Goal: Task Accomplishment & Management: Manage account settings

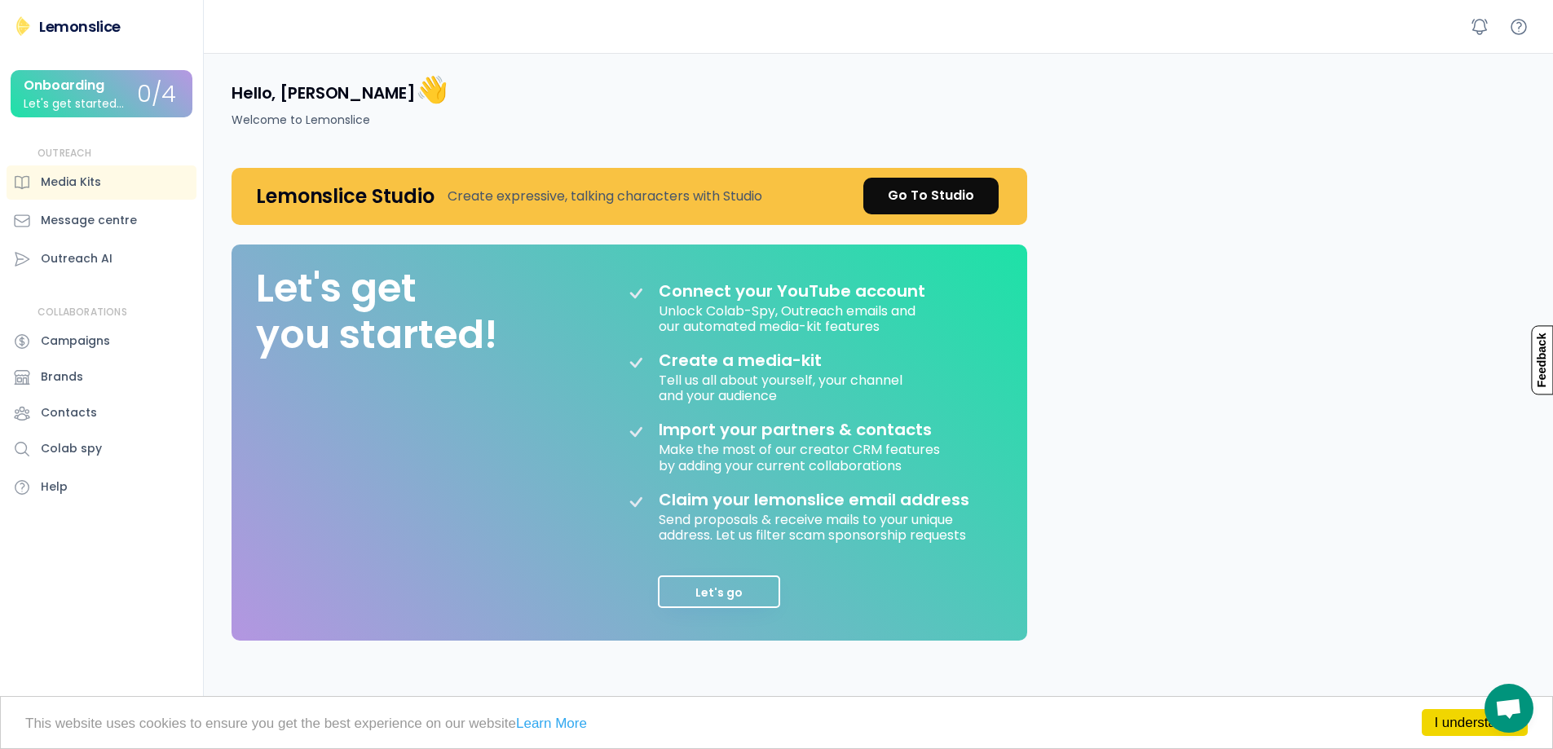
click at [89, 90] on div "Onboarding" at bounding box center [64, 85] width 81 height 15
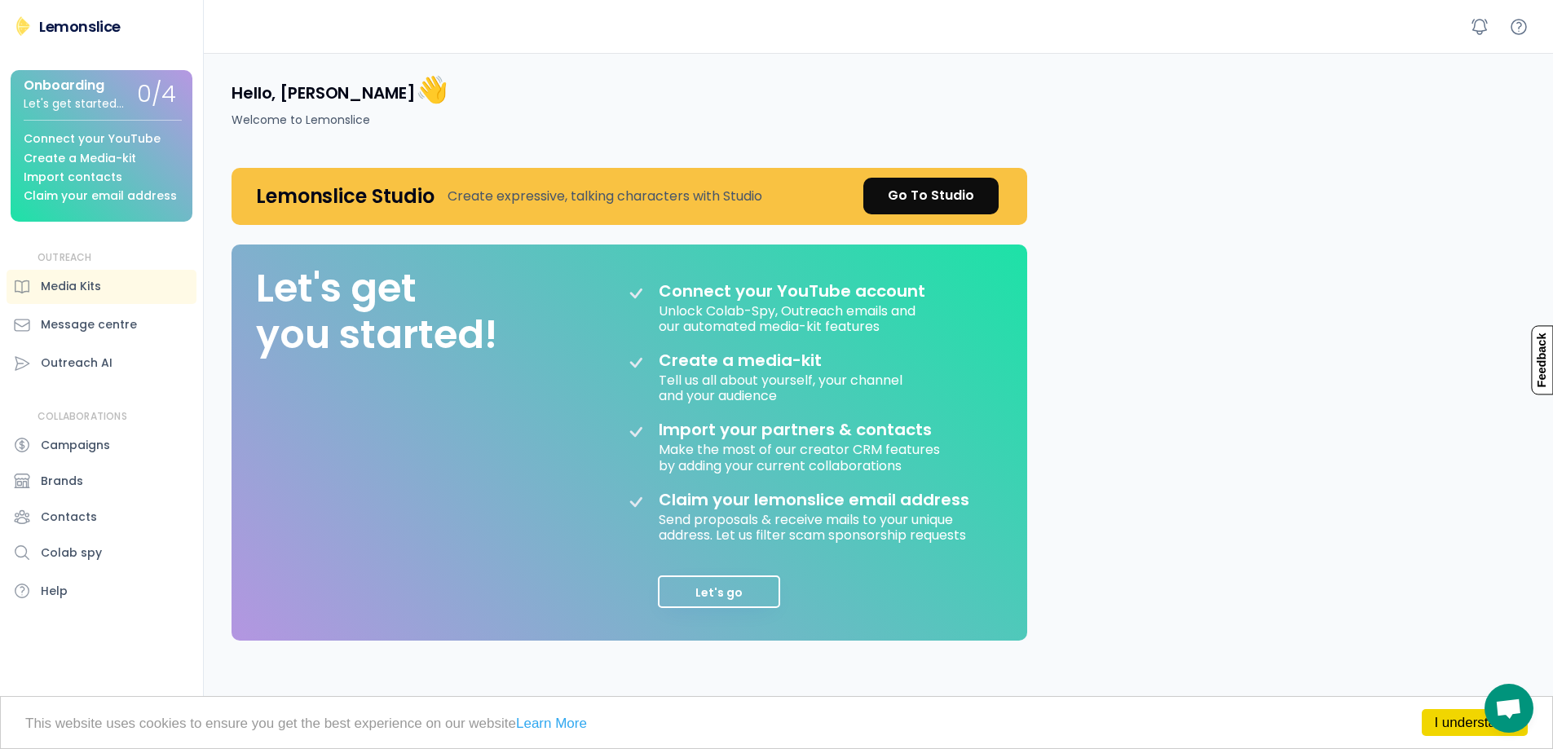
click at [97, 34] on div "Lemonslice" at bounding box center [80, 26] width 82 height 20
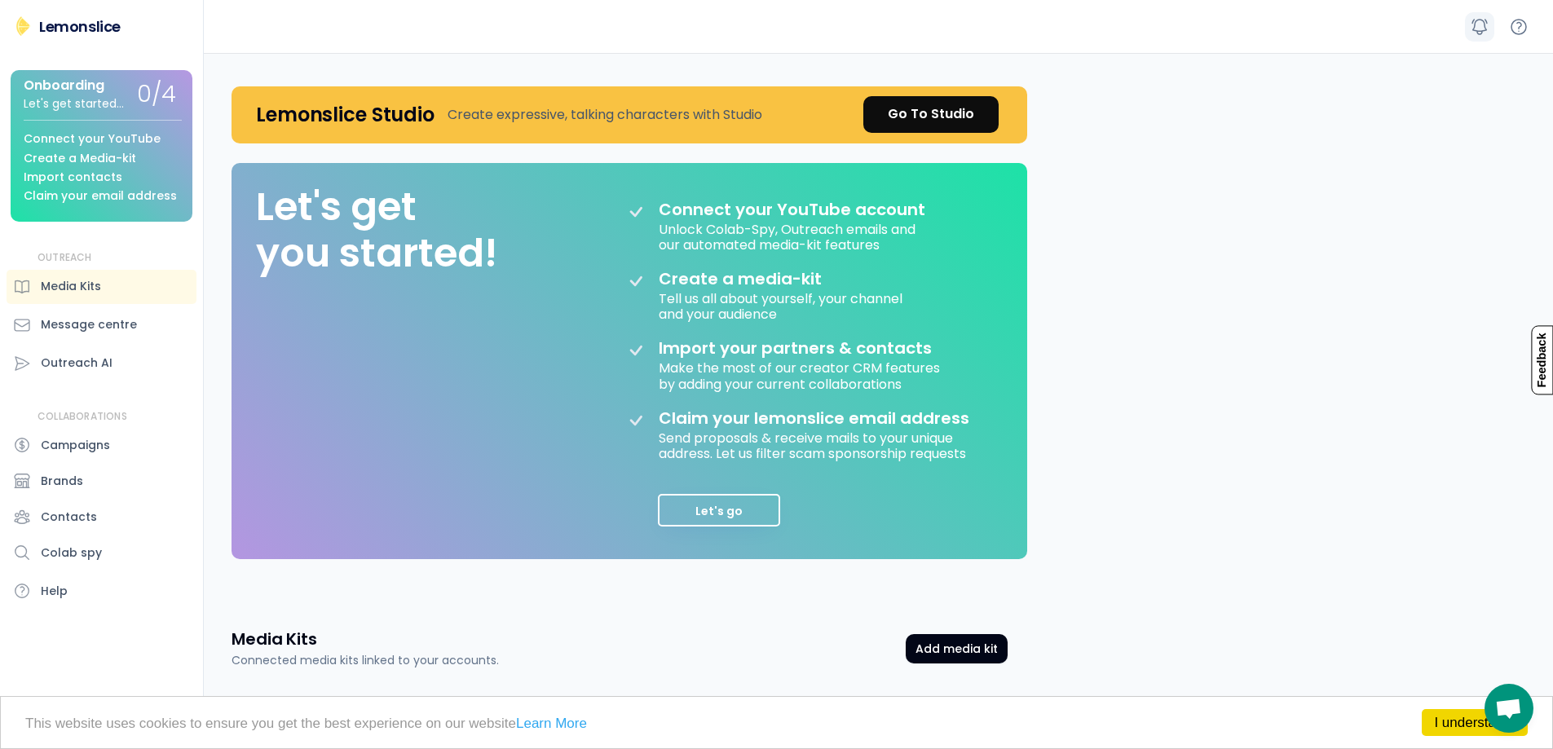
click at [1474, 30] on icon at bounding box center [1479, 27] width 15 height 15
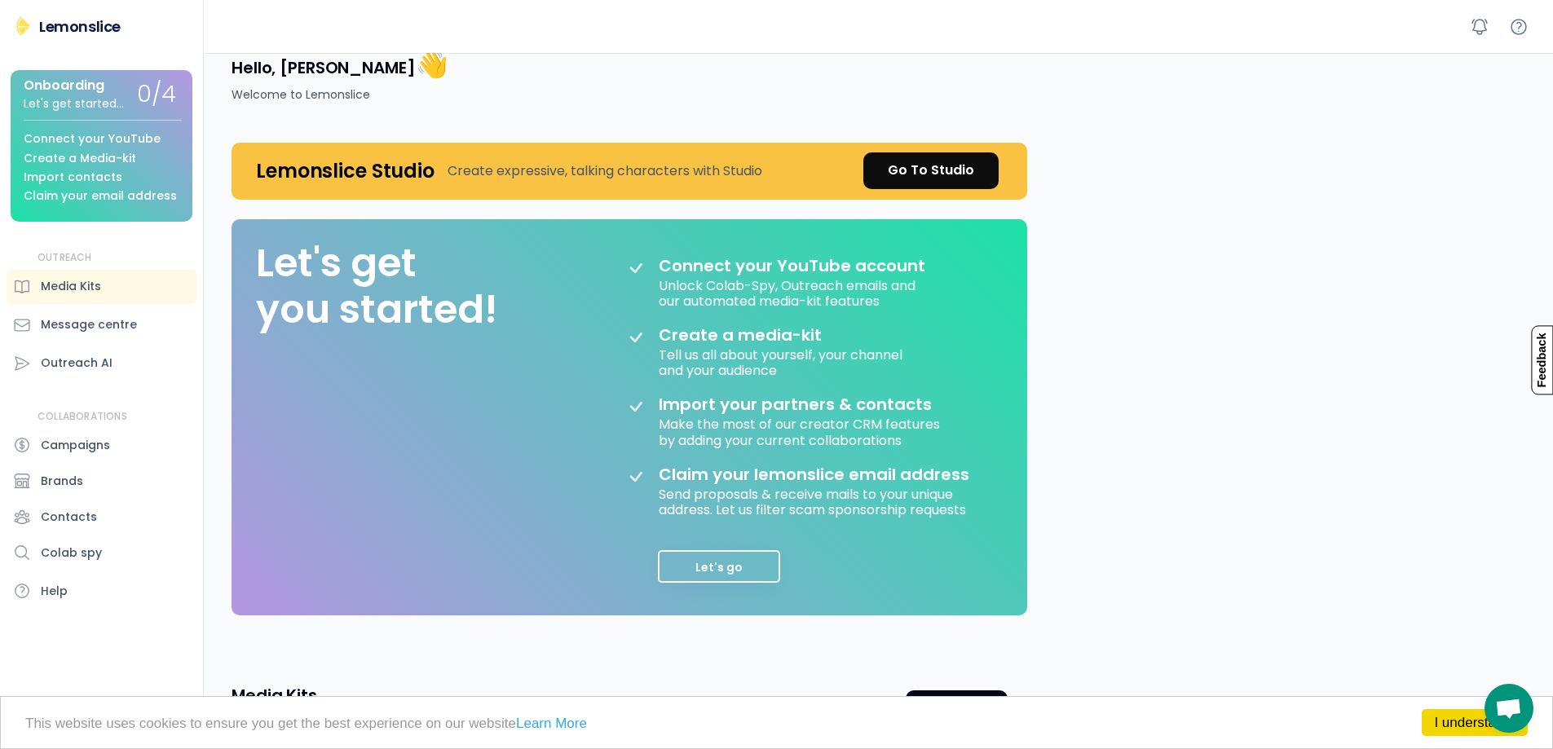
scroll to position [0, 0]
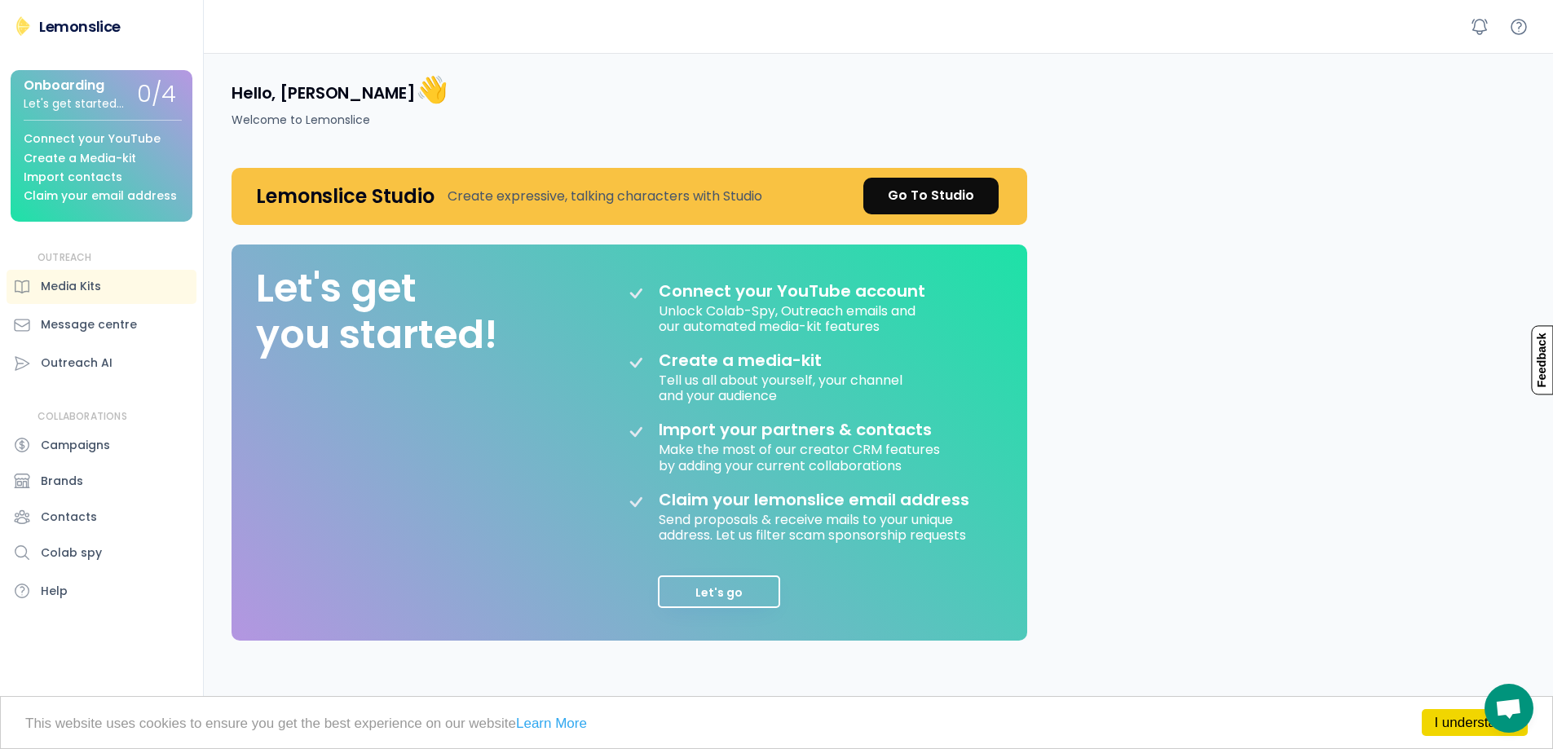
click at [128, 141] on div "Connect your YouTube" at bounding box center [92, 139] width 137 height 12
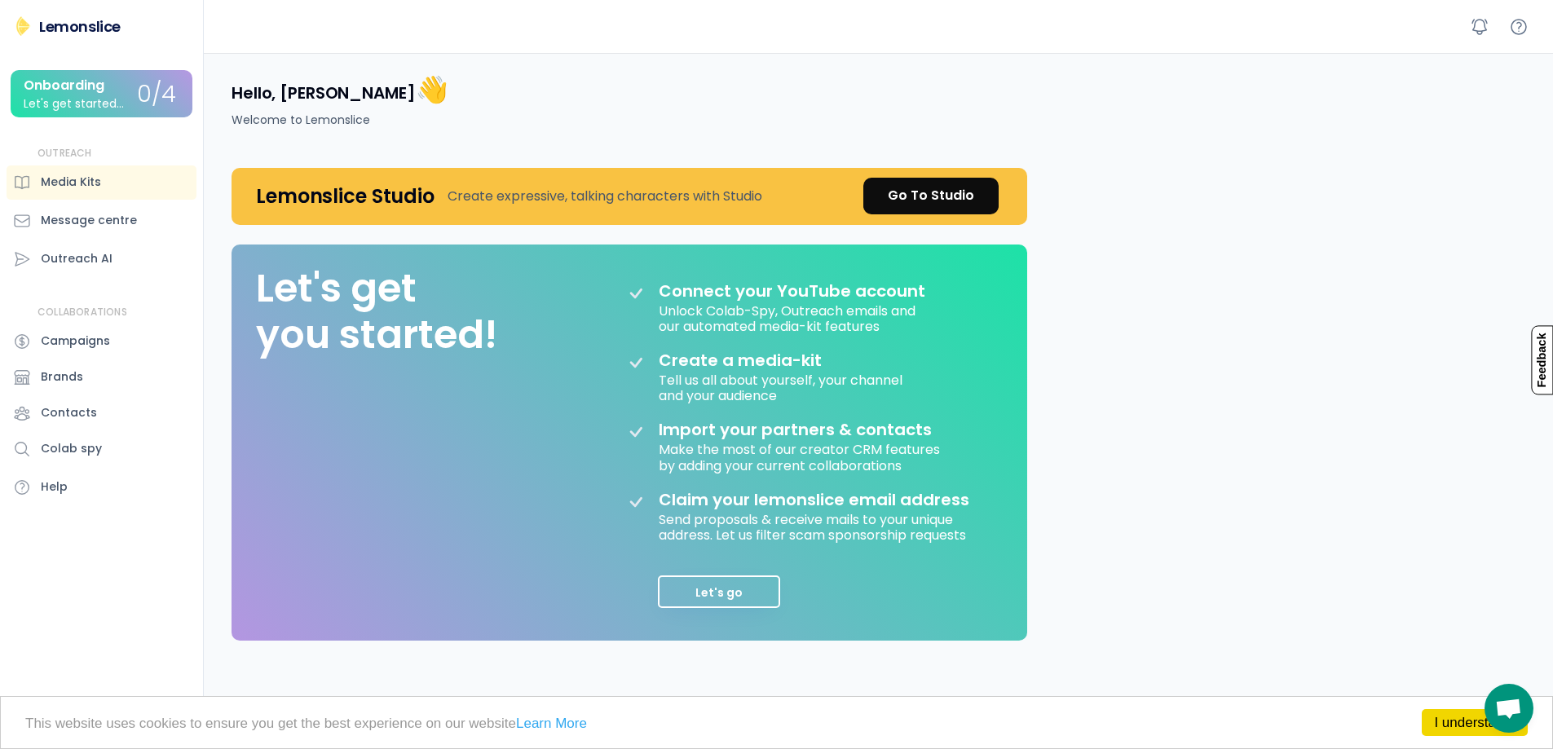
click at [135, 102] on div "Onboarding Let's get started..." at bounding box center [80, 94] width 113 height 32
click at [135, 108] on div "Onboarding Let's get started..." at bounding box center [80, 94] width 113 height 32
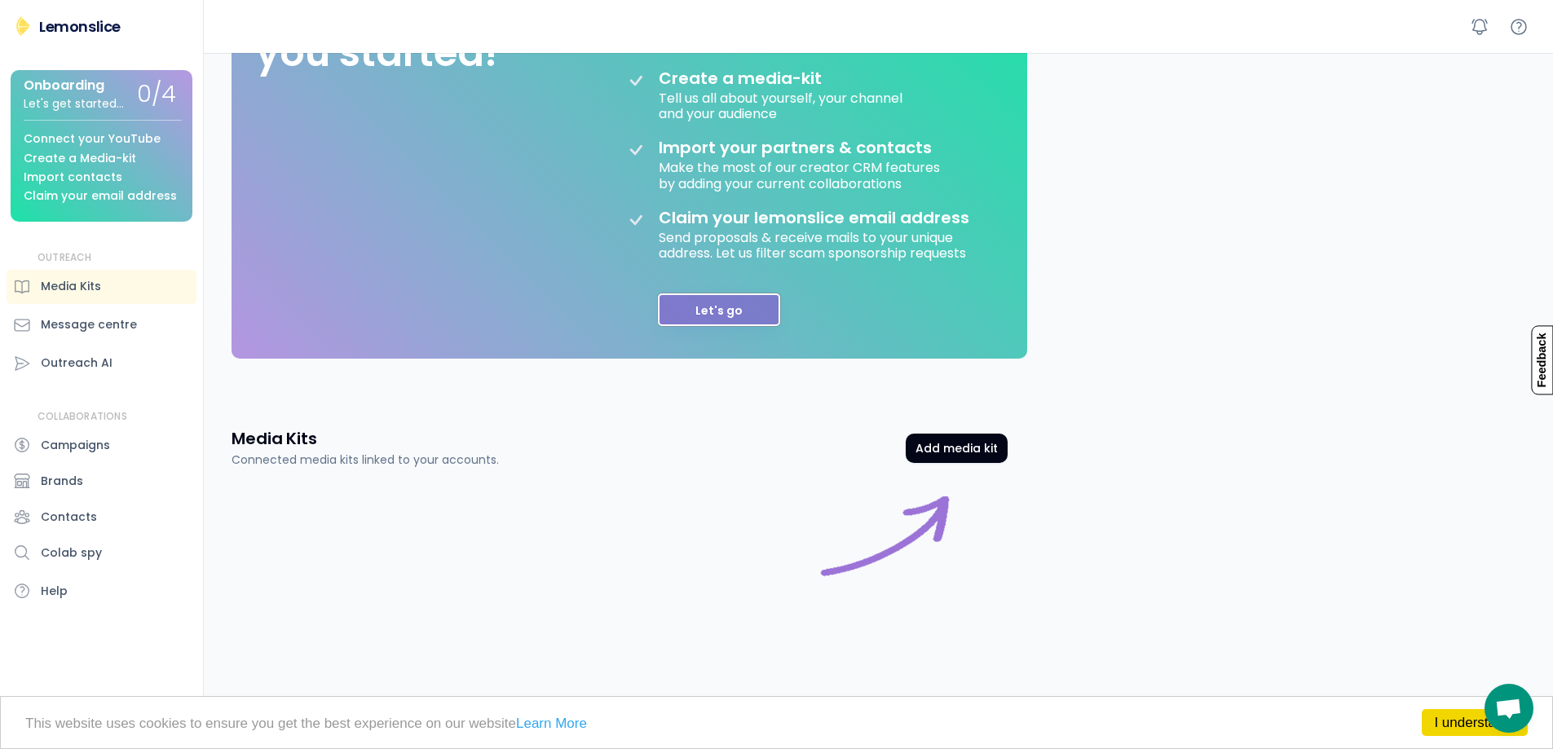
click at [744, 310] on button "Let's go" at bounding box center [719, 309] width 122 height 33
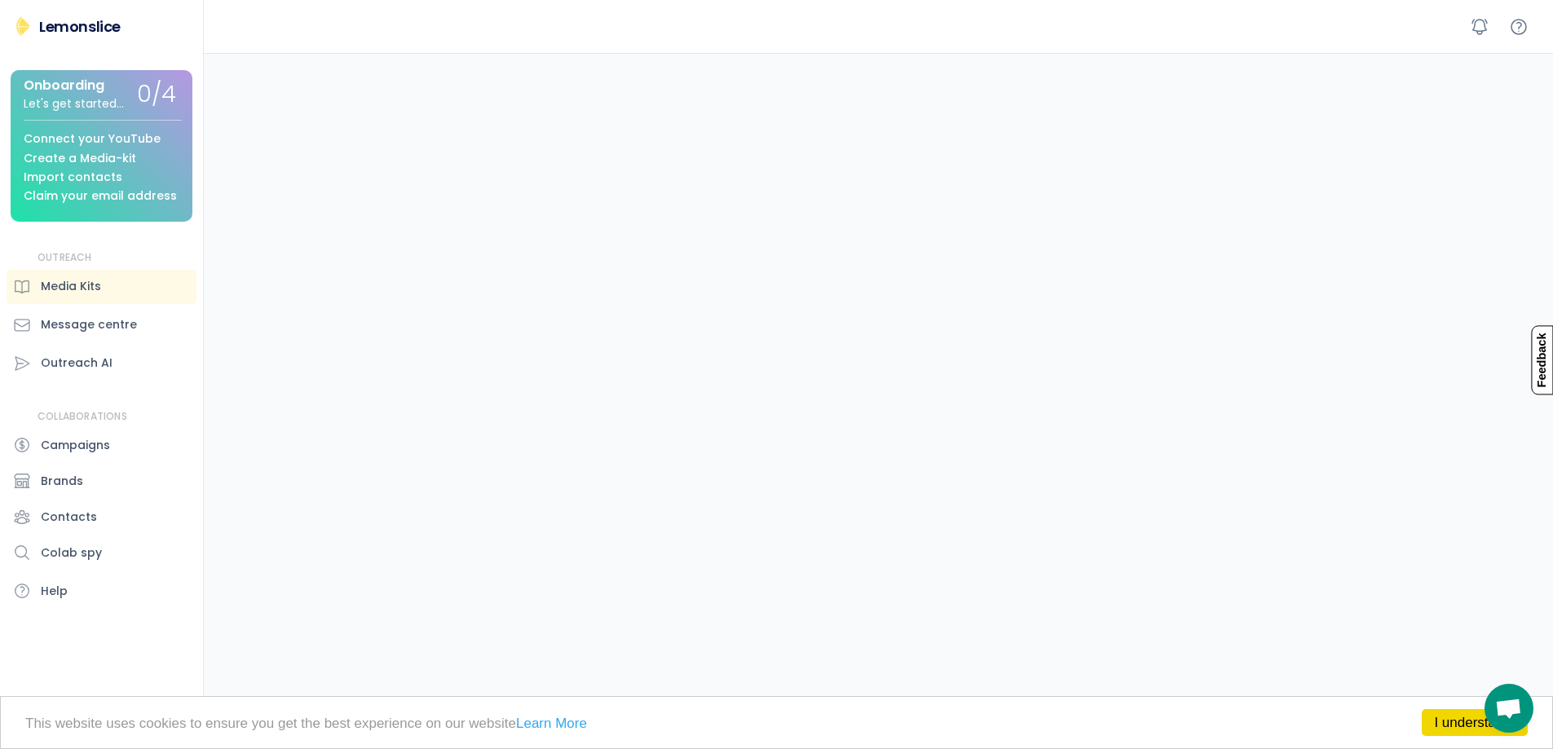
scroll to position [282, 0]
click at [143, 477] on div "Brands" at bounding box center [102, 481] width 190 height 34
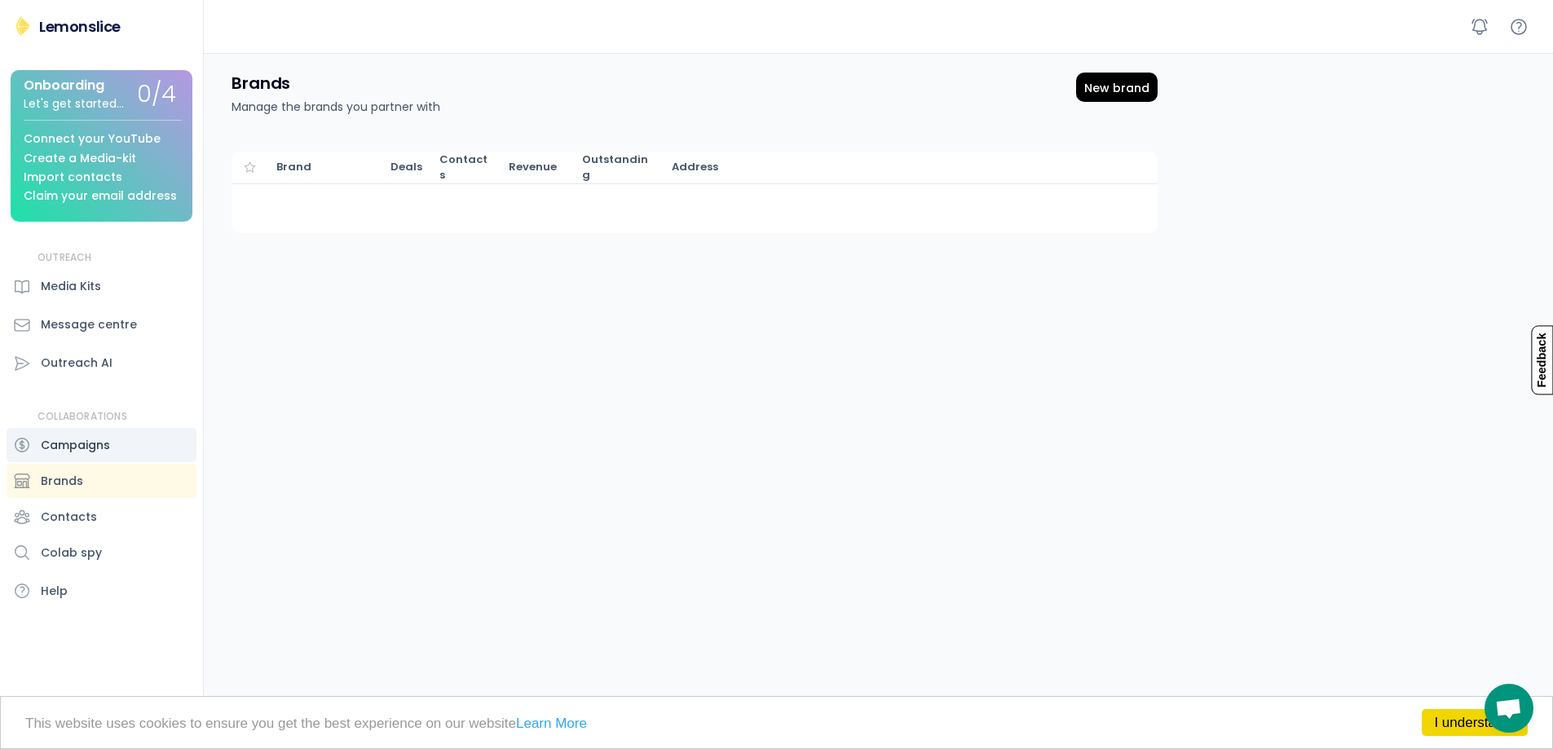
click at [129, 444] on div "Campaigns" at bounding box center [102, 445] width 190 height 34
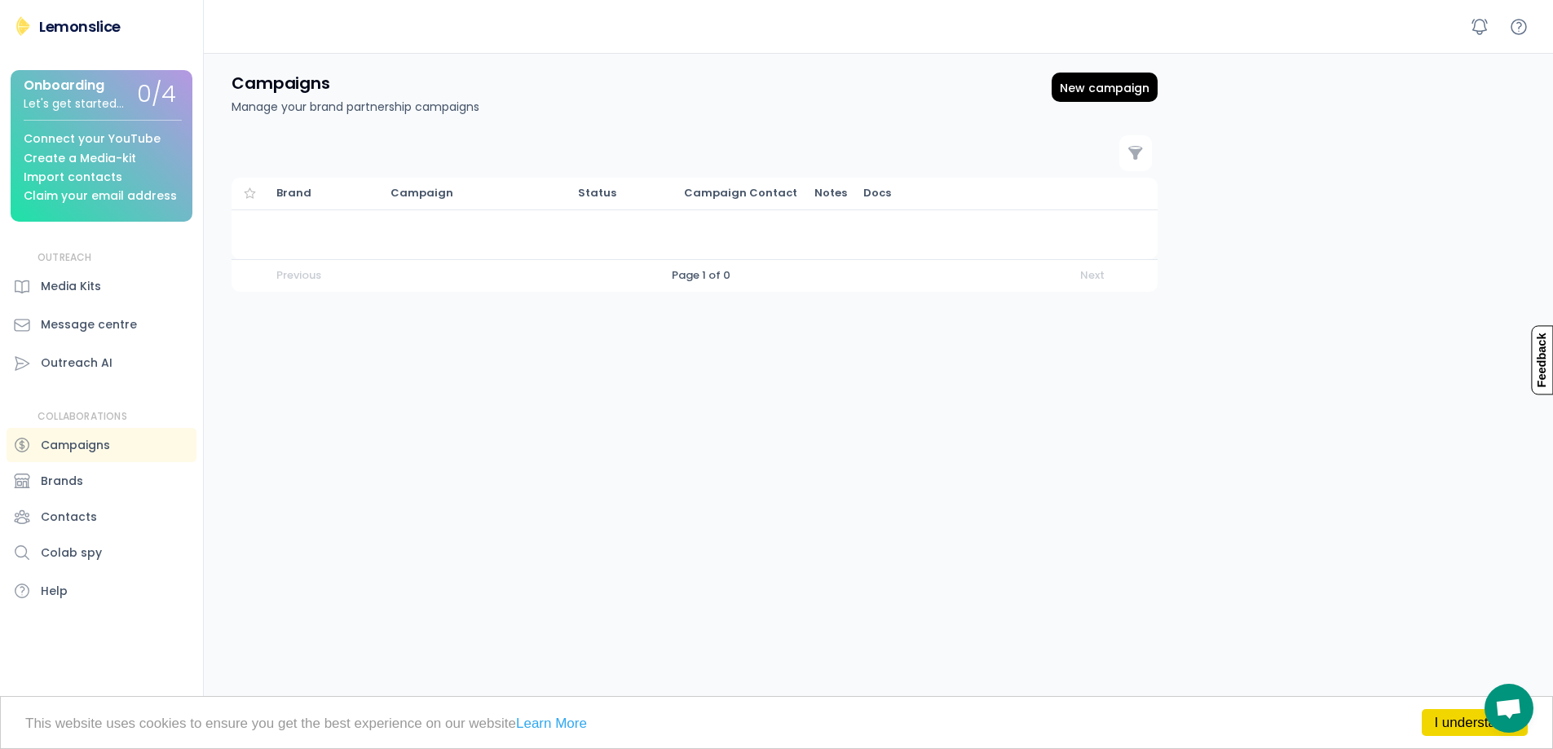
click at [98, 23] on div "Lemonslice" at bounding box center [80, 26] width 82 height 20
drag, startPoint x: 54, startPoint y: 13, endPoint x: 68, endPoint y: 25, distance: 19.1
click at [57, 15] on div "[PERSON_NAME] Lemonslice Onboarding Let's get started... 0/4 Connect your YouTu…" at bounding box center [102, 374] width 204 height 749
click at [68, 26] on div "Lemonslice" at bounding box center [80, 26] width 82 height 20
click at [787, 69] on div "Campaigns Manage your brand partnership campaigns New campaign" at bounding box center [697, 94] width 970 height 82
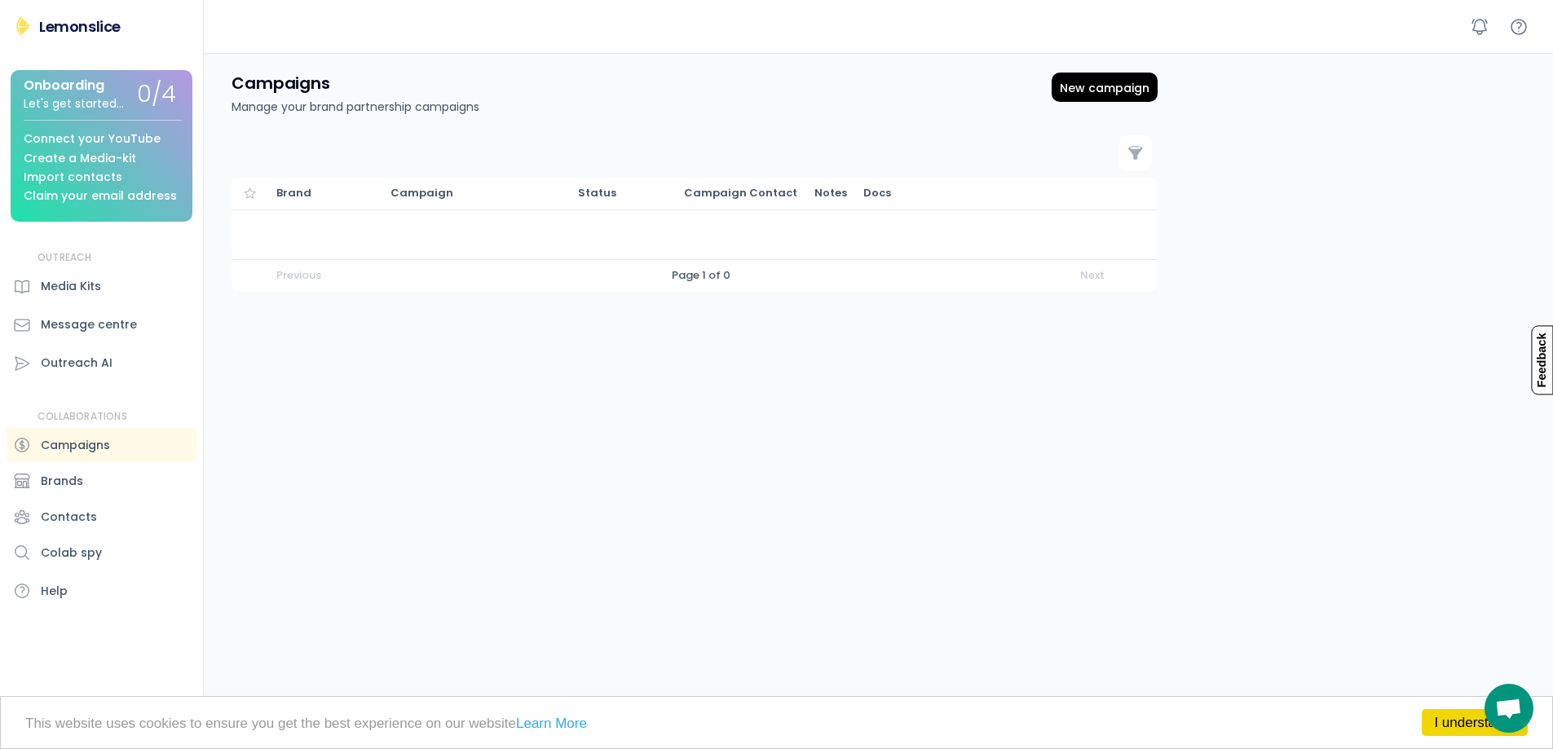
click at [64, 84] on div "Onboarding" at bounding box center [64, 85] width 81 height 15
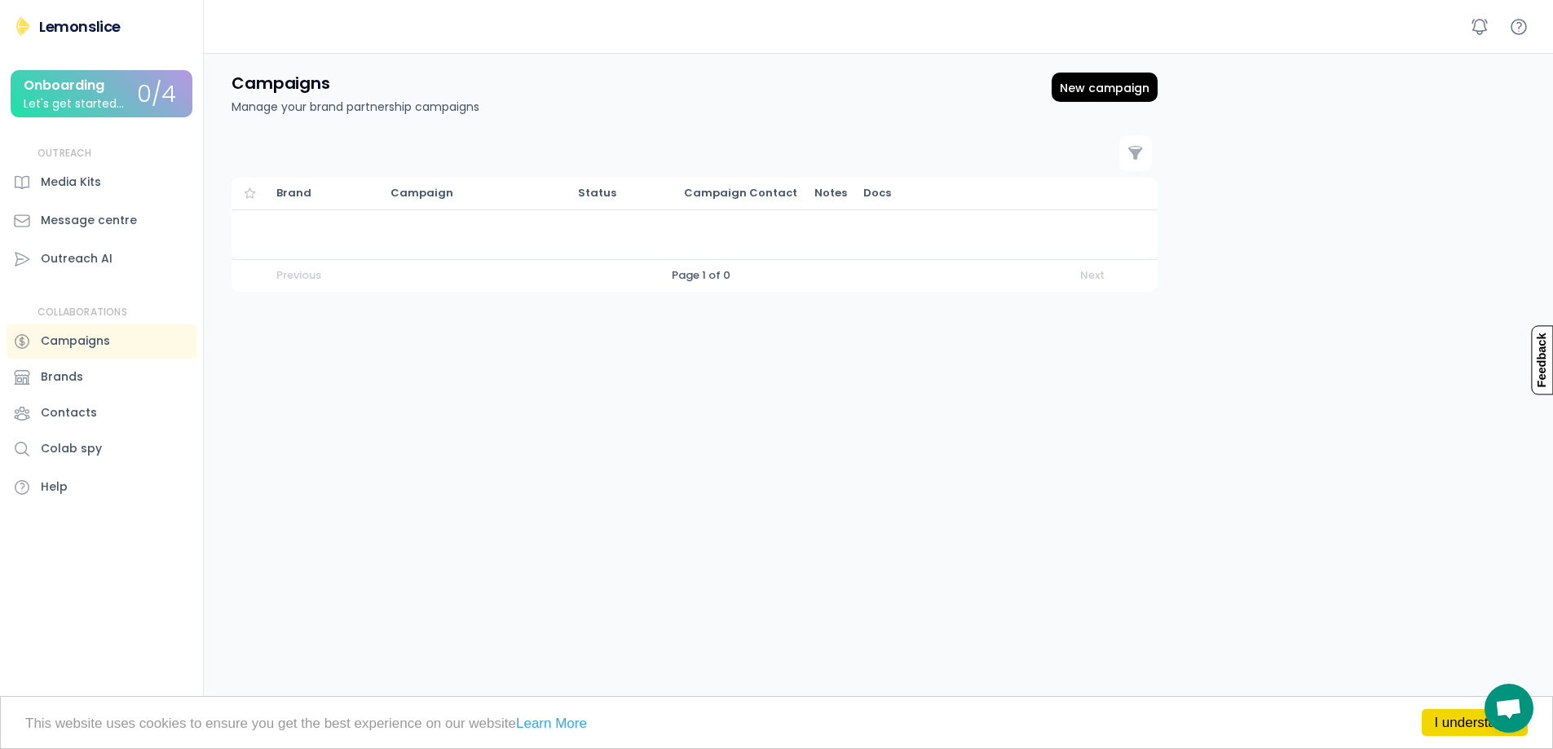
click at [37, 33] on div "Lemonslice Onboarding Let's get started... 0/4 Connect your YouTube Create a Me…" at bounding box center [101, 261] width 203 height 491
click at [31, 28] on img at bounding box center [23, 26] width 20 height 20
click at [46, 10] on div "[PERSON_NAME] Lemonslice Onboarding Let's get started... 0/4 Connect your YouTu…" at bounding box center [102, 374] width 204 height 749
click at [94, 25] on div "Lemonslice" at bounding box center [80, 26] width 82 height 20
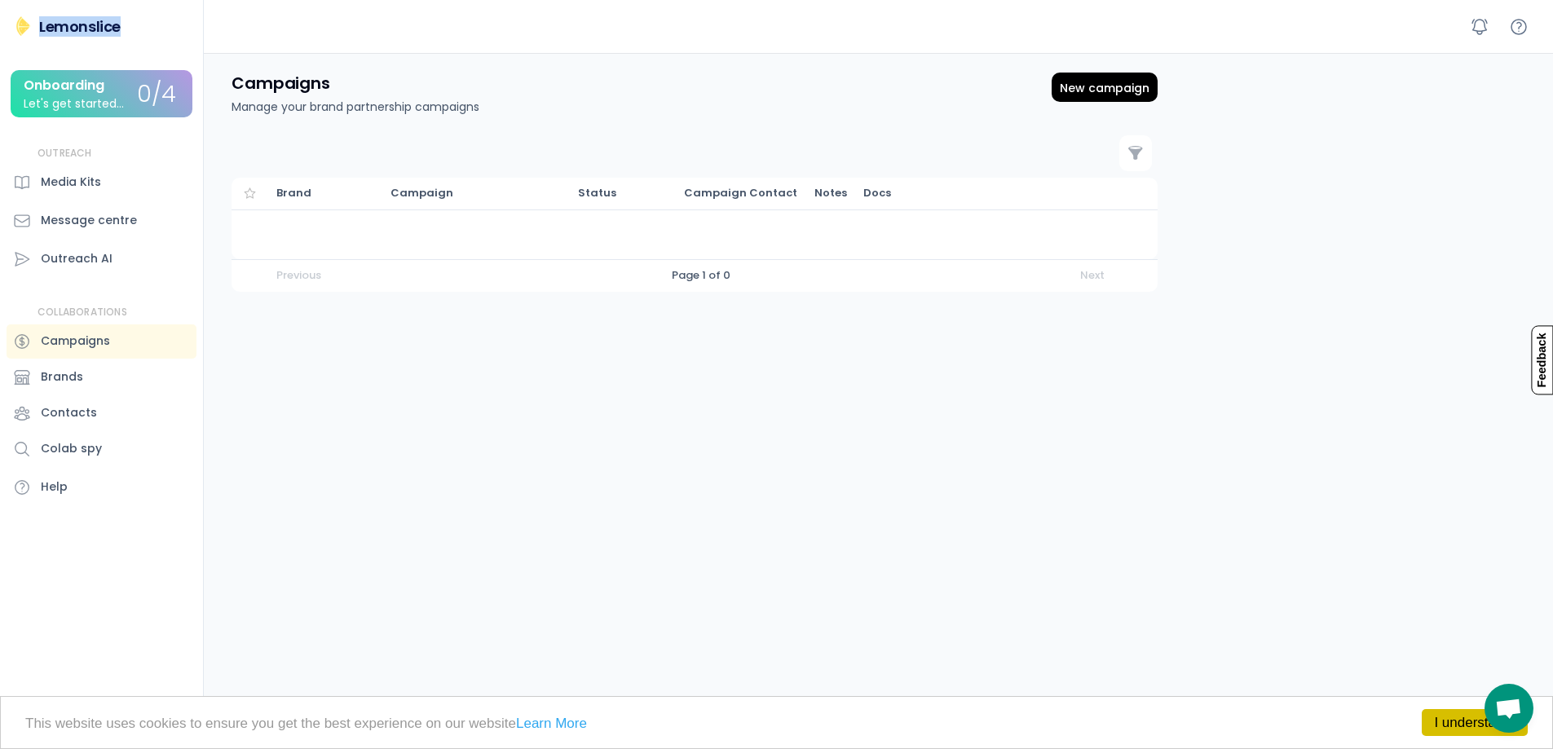
click at [1459, 727] on link "I understand!" at bounding box center [1475, 722] width 106 height 27
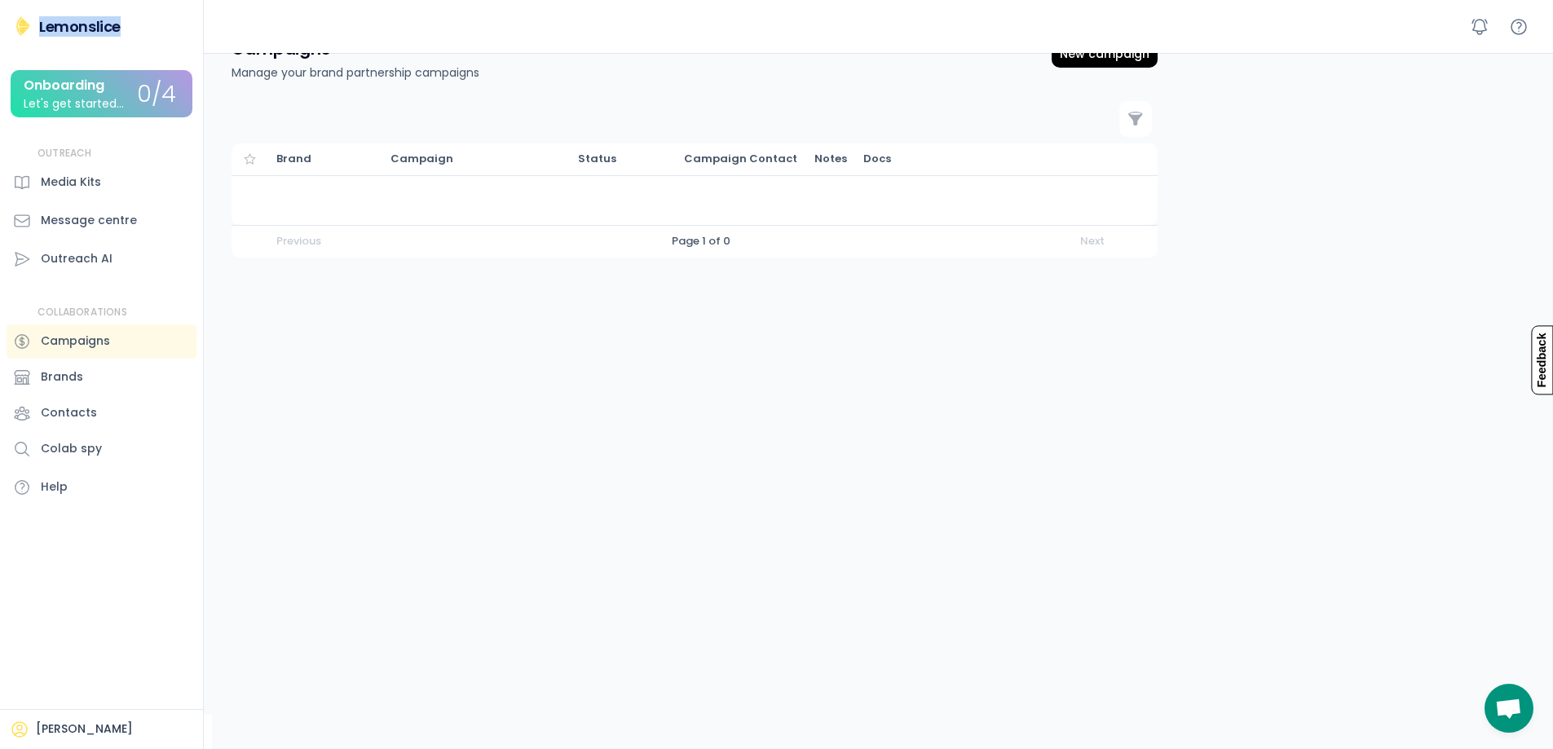
scroll to position [53, 0]
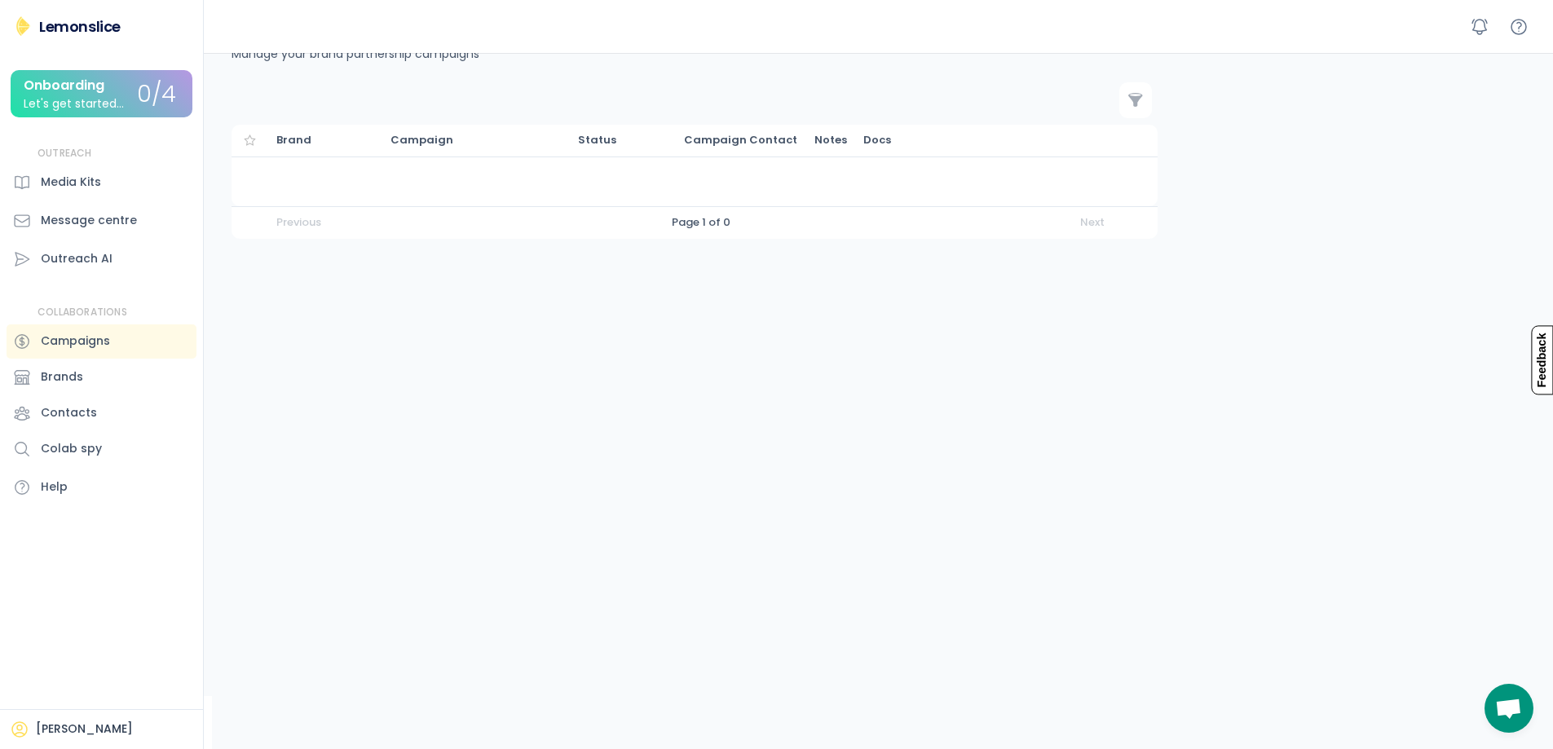
drag, startPoint x: 90, startPoint y: 743, endPoint x: 89, endPoint y: 729, distance: 14.8
click at [89, 740] on div "[PERSON_NAME]" at bounding box center [101, 729] width 203 height 40
click at [55, 724] on div "[PERSON_NAME]" at bounding box center [101, 730] width 183 height 20
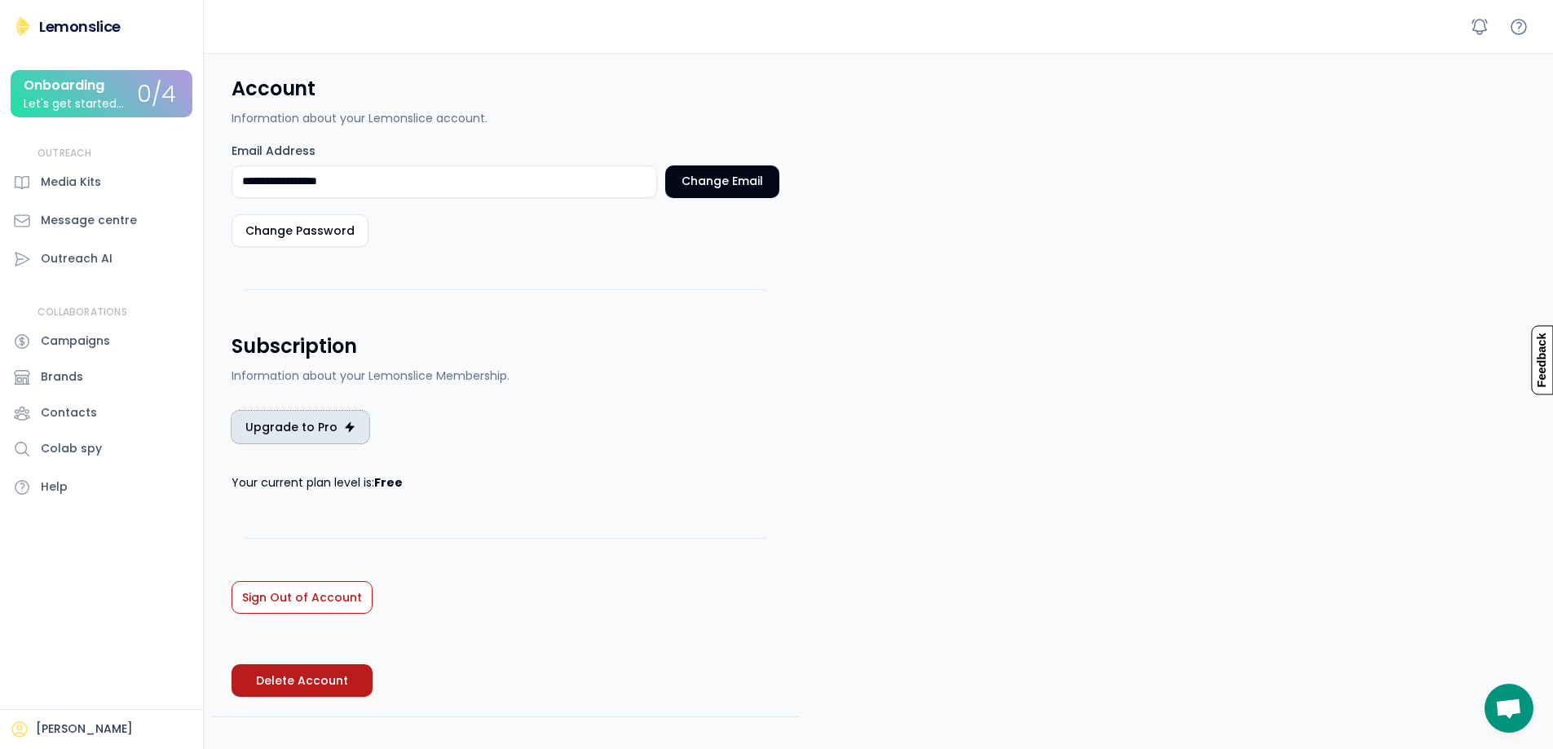
click at [341, 419] on button "Upgrade to Pro" at bounding box center [301, 427] width 138 height 33
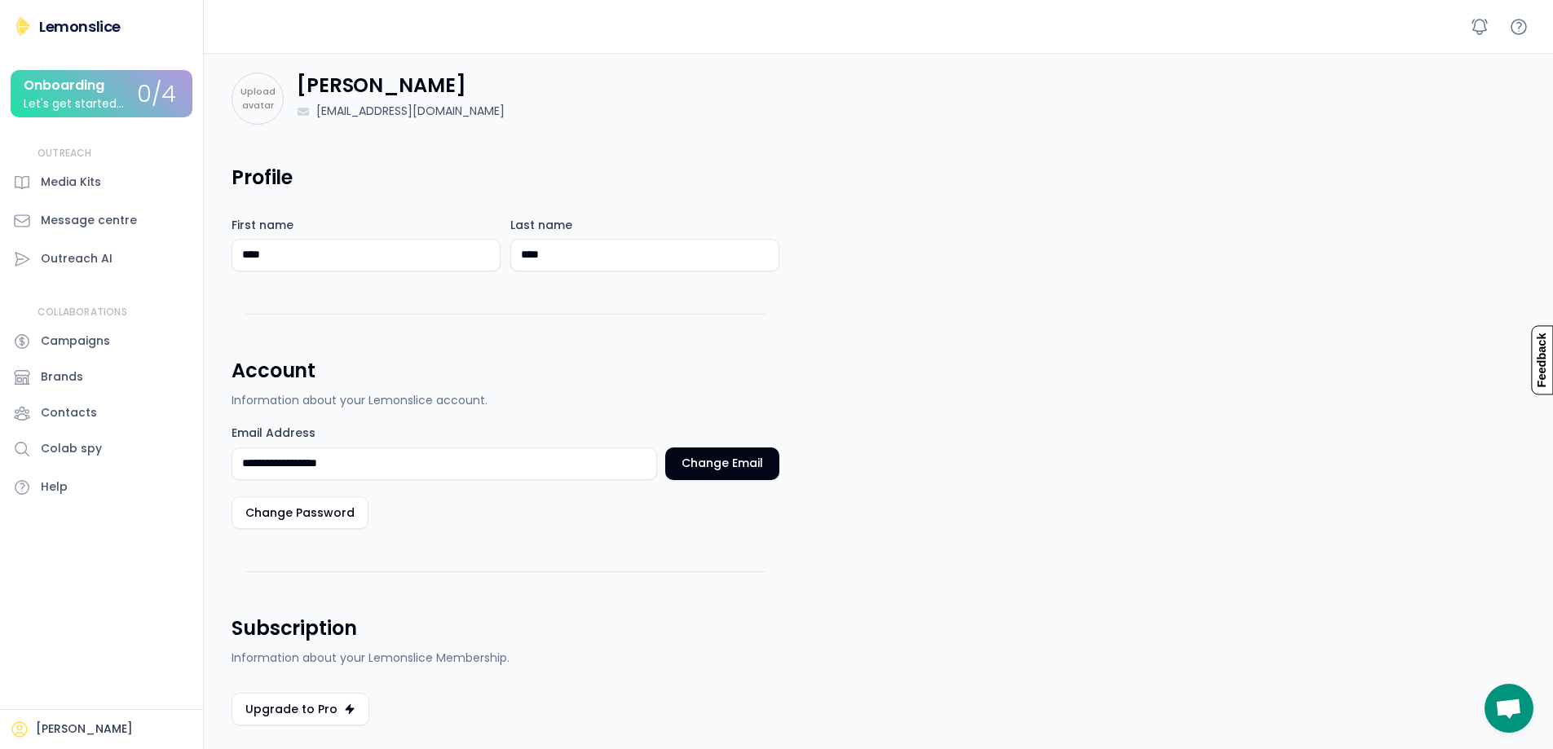
click at [63, 739] on div "[PERSON_NAME]" at bounding box center [101, 730] width 183 height 20
click at [53, 743] on div "[PERSON_NAME]" at bounding box center [101, 729] width 203 height 40
click at [54, 726] on div "[PERSON_NAME]" at bounding box center [84, 729] width 97 height 16
click at [49, 726] on div "[PERSON_NAME]" at bounding box center [84, 729] width 97 height 16
click at [33, 729] on div "[PERSON_NAME]" at bounding box center [101, 730] width 183 height 20
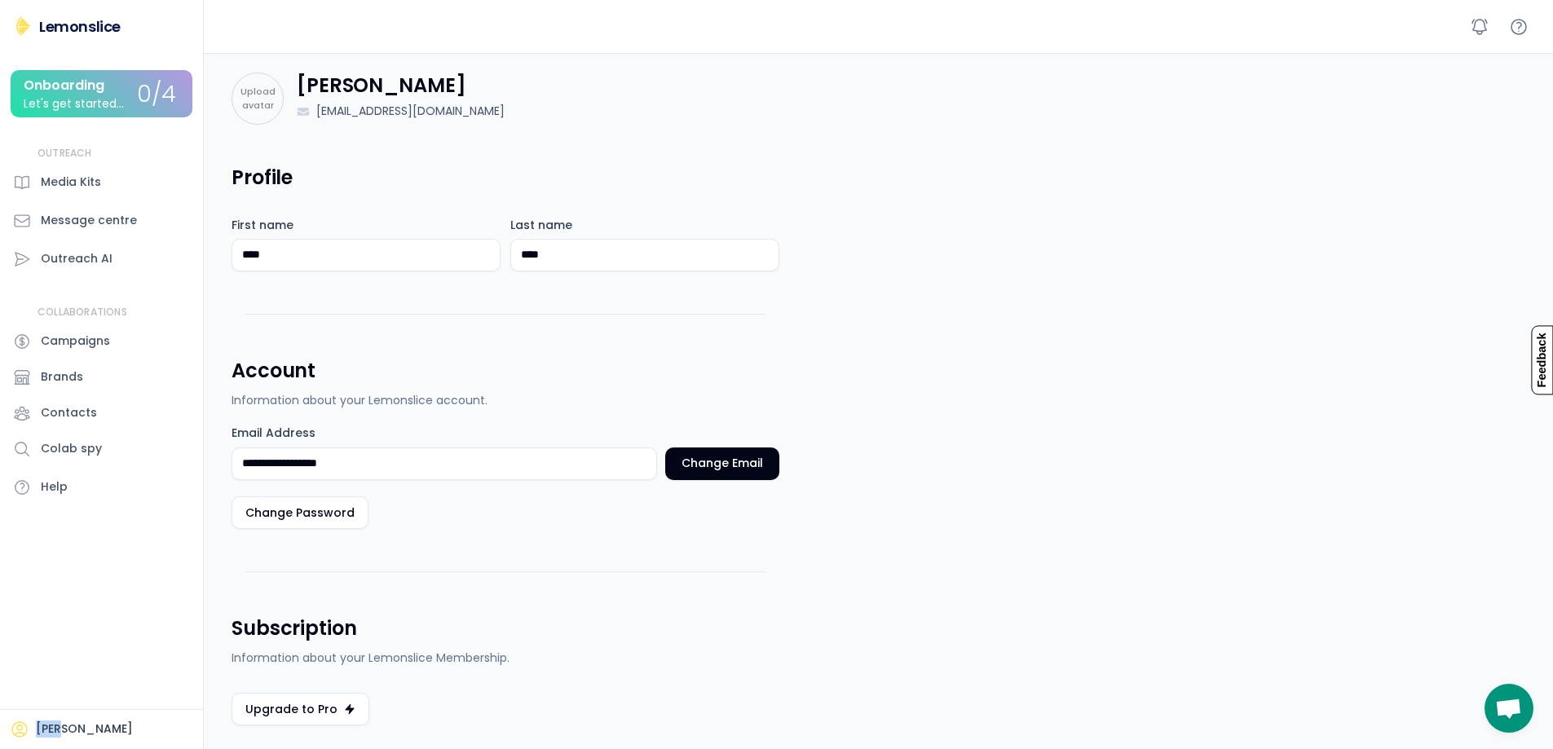
click at [33, 730] on div "[PERSON_NAME]" at bounding box center [101, 730] width 183 height 20
click at [65, 726] on div "[PERSON_NAME]" at bounding box center [84, 729] width 97 height 16
click at [9, 726] on div "[PERSON_NAME]" at bounding box center [101, 729] width 203 height 40
click at [19, 729] on icon at bounding box center [20, 730] width 20 height 20
click at [109, 568] on div "Tuan Tran Lemonslice Onboarding Let's get started... 0/4 OUTREACH Media Kits Me…" at bounding box center [102, 374] width 204 height 749
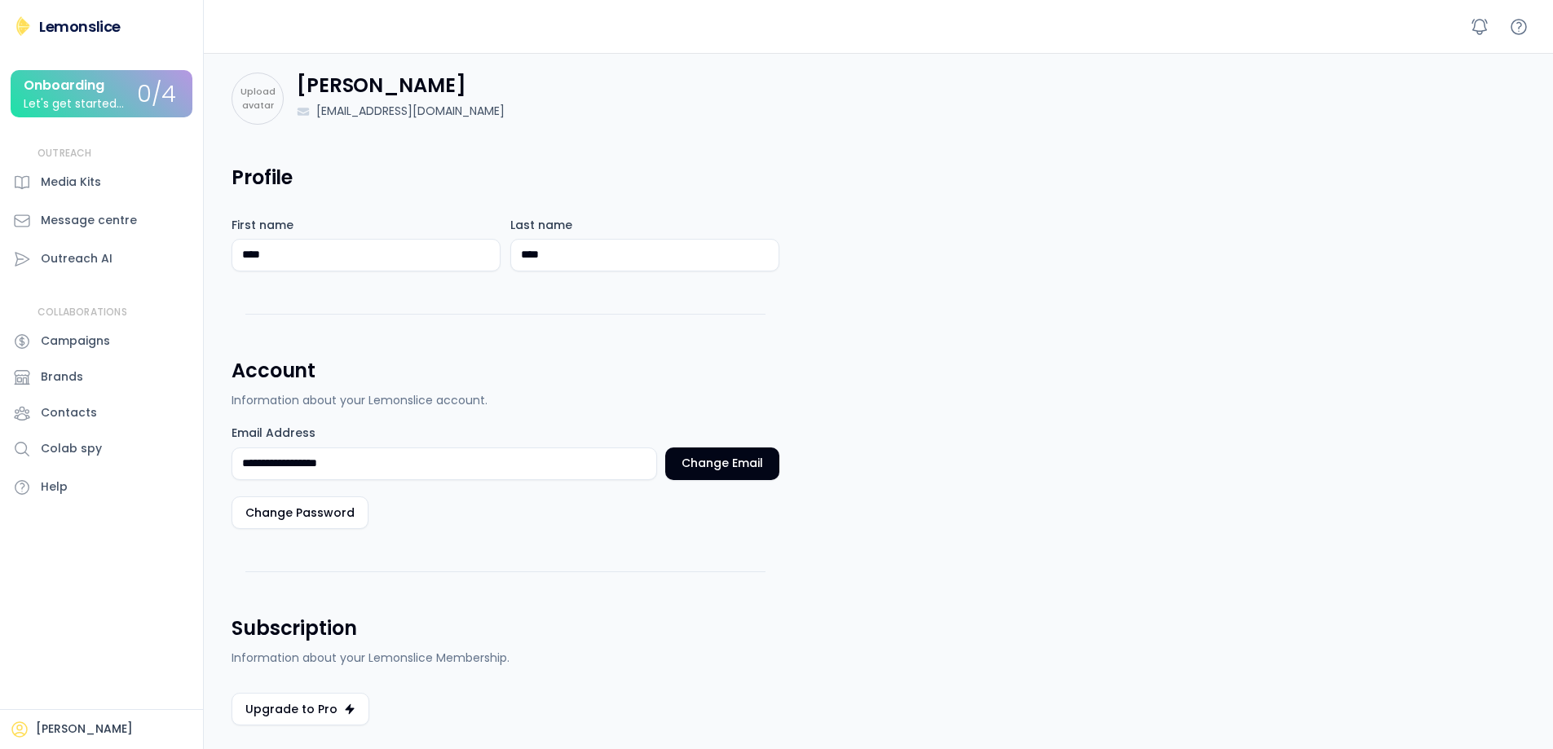
scroll to position [282, 0]
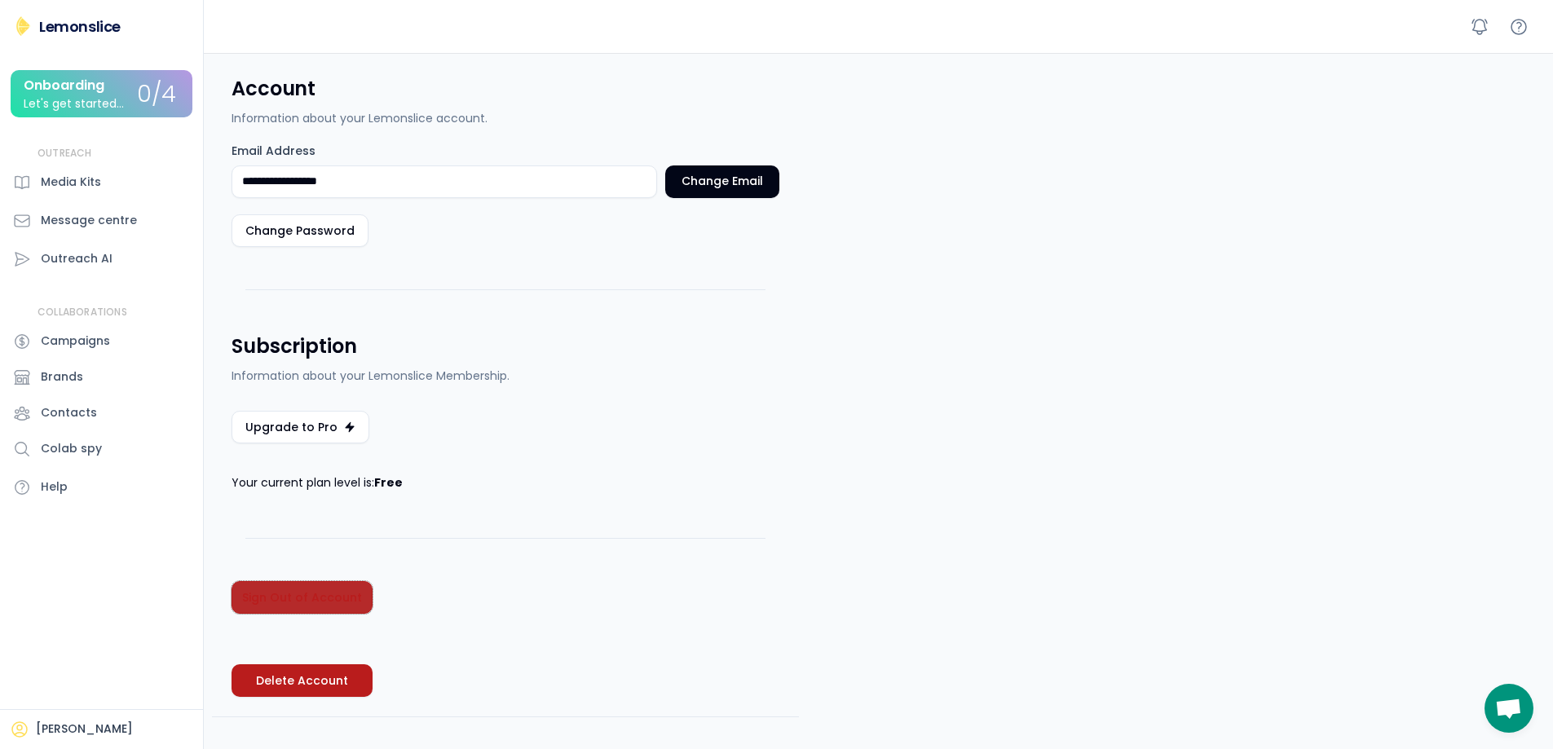
click at [336, 596] on button "Sign Out of Account" at bounding box center [302, 597] width 141 height 33
